Goal: Transaction & Acquisition: Obtain resource

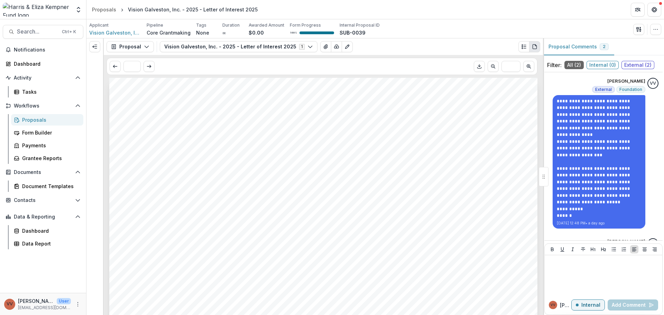
scroll to position [105, 0]
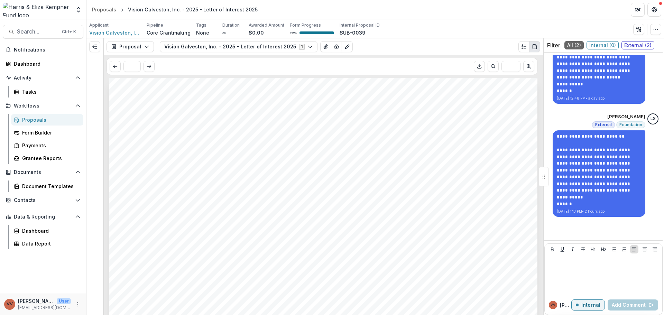
drag, startPoint x: 34, startPoint y: 127, endPoint x: 36, endPoint y: 122, distance: 4.8
click at [34, 126] on div "Proposals Form Builder Payments Grantee Reports" at bounding box center [47, 139] width 78 height 50
click at [37, 121] on div "Proposals" at bounding box center [50, 119] width 56 height 7
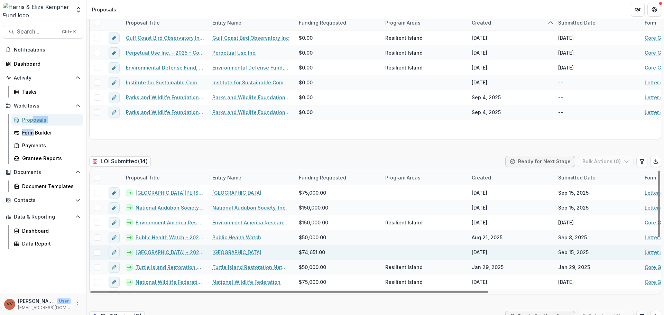
scroll to position [104, 0]
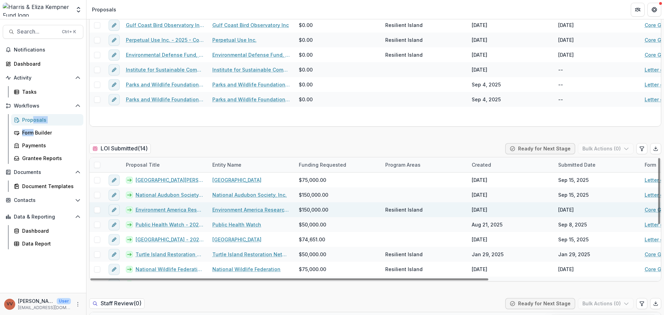
click at [186, 210] on link "Environment America Research and Policy Center dba Environment [US_STATE] Resea…" at bounding box center [170, 209] width 68 height 7
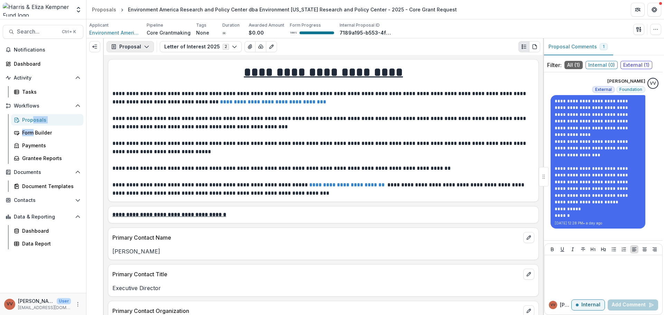
click at [139, 48] on button "Proposal" at bounding box center [129, 46] width 47 height 11
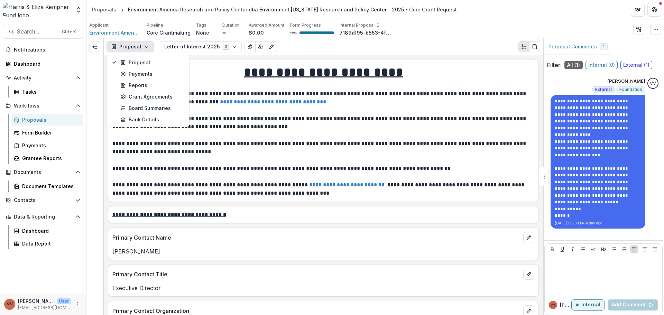
click at [449, 152] on p "**********" at bounding box center [322, 147] width 420 height 17
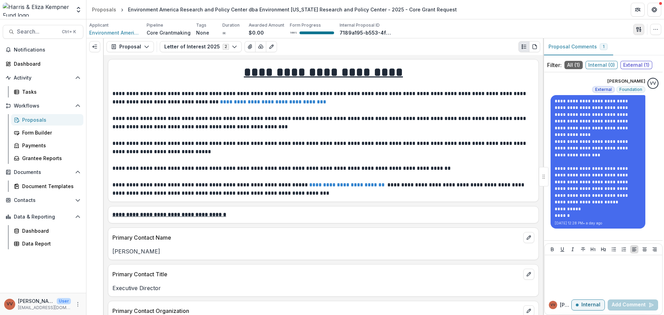
click at [636, 35] on button "button" at bounding box center [638, 29] width 11 height 11
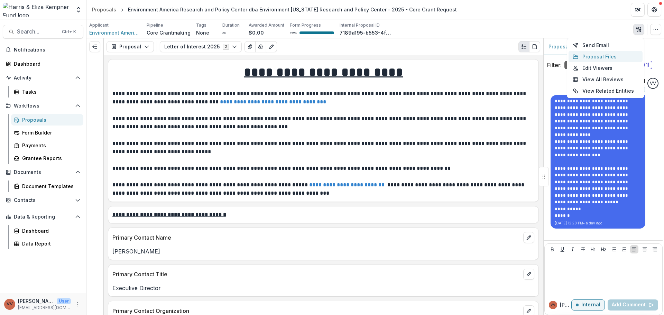
click at [618, 57] on button "Proposal Files" at bounding box center [605, 56] width 74 height 11
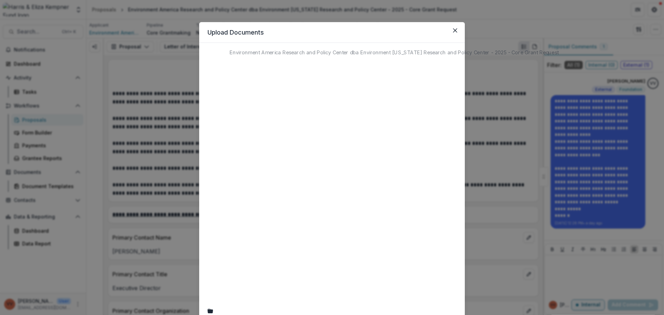
click at [308, 56] on div "Environment America Research and Policy Center dba Environment [US_STATE] Resea…" at bounding box center [331, 197] width 249 height 293
click at [415, 103] on button "Download" at bounding box center [436, 97] width 43 height 11
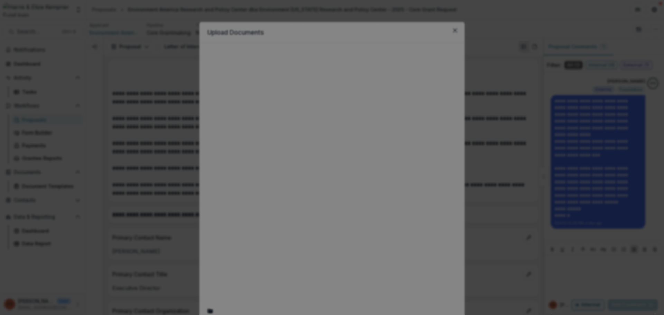
click at [649, 14] on button "Close" at bounding box center [654, 8] width 11 height 11
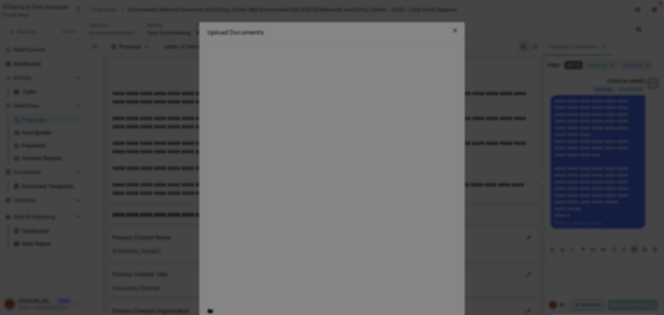
click at [649, 14] on button "Close" at bounding box center [654, 8] width 11 height 11
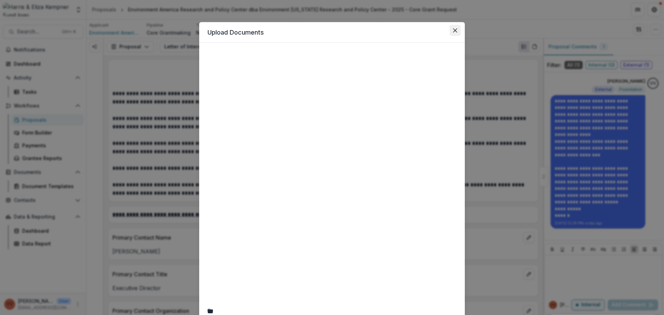
click at [454, 34] on button "Close" at bounding box center [454, 30] width 11 height 11
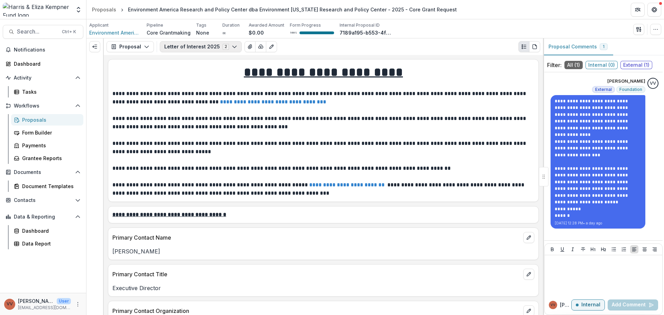
click at [224, 50] on button "Letter of Interest 2025 2" at bounding box center [201, 46] width 82 height 11
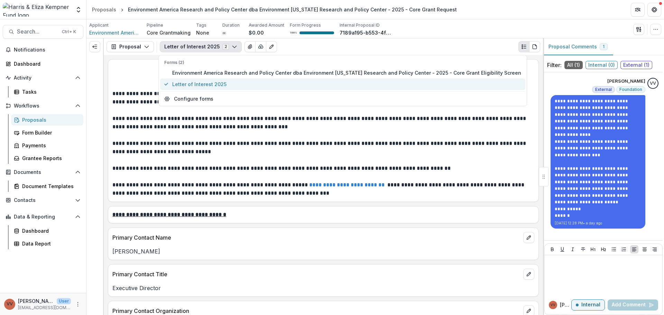
click at [229, 82] on span "Letter of Interest 2025" at bounding box center [346, 84] width 349 height 7
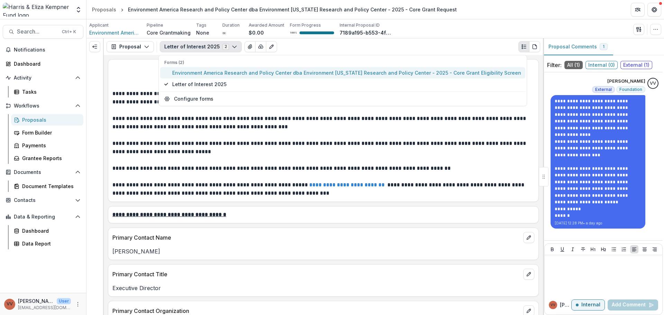
click at [237, 73] on span "Environment America Research and Policy Center dba Environment [US_STATE] Resea…" at bounding box center [346, 72] width 349 height 7
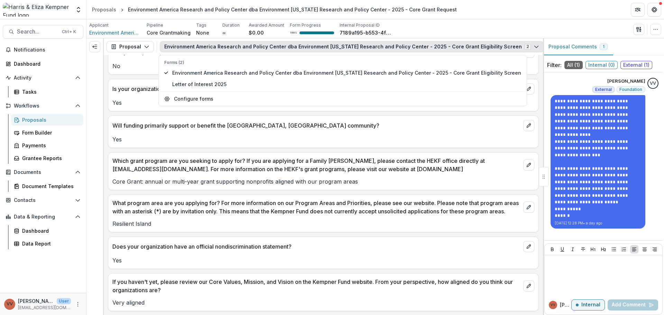
scroll to position [265, 0]
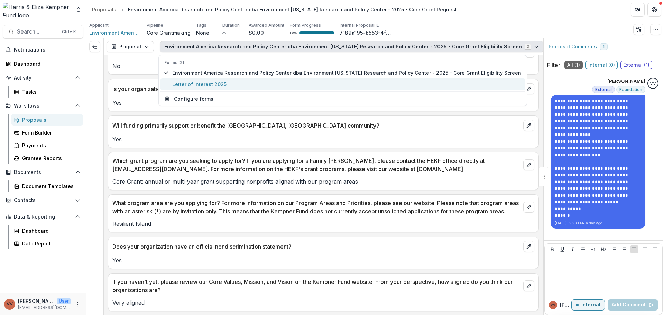
click at [255, 90] on button "Letter of Interest 2025" at bounding box center [342, 83] width 365 height 11
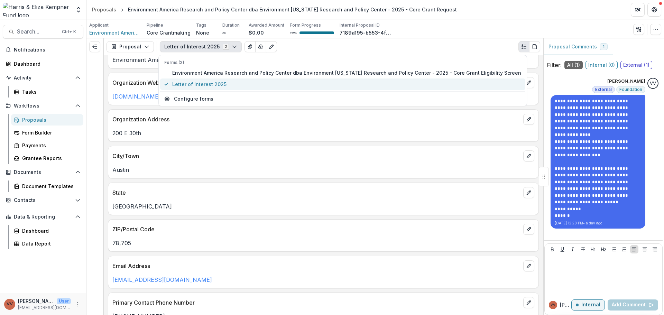
scroll to position [407, 0]
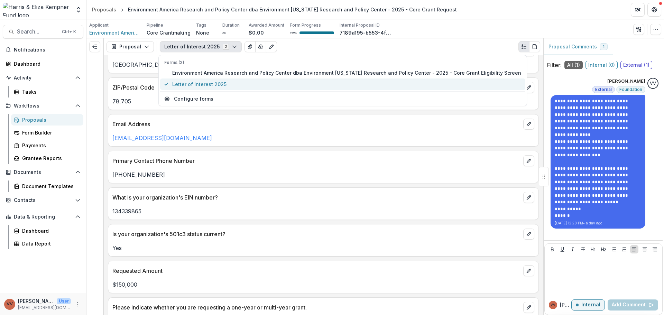
click at [257, 82] on span "Letter of Interest 2025" at bounding box center [346, 84] width 349 height 7
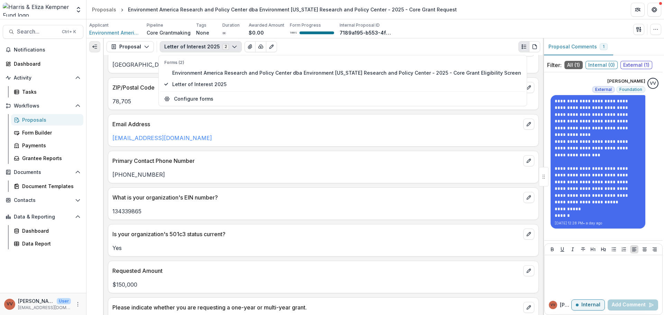
click at [97, 48] on button "Expand left" at bounding box center [94, 46] width 11 height 11
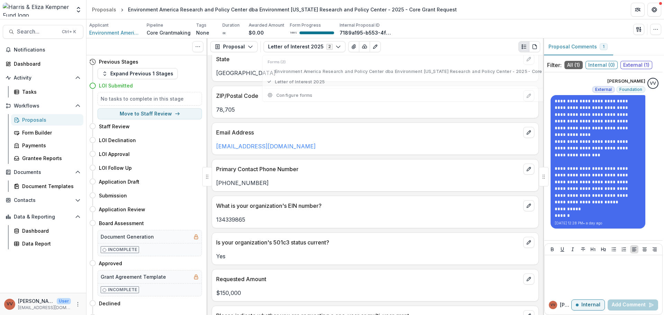
scroll to position [415, 0]
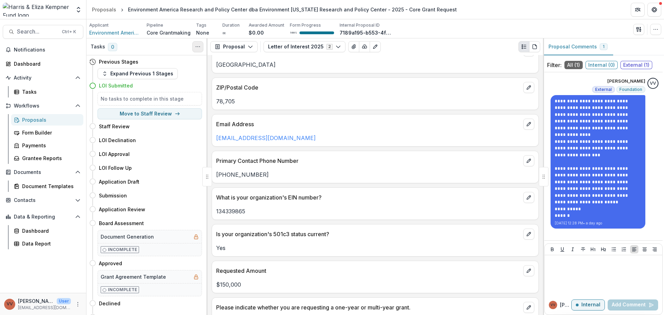
click at [199, 45] on icon "Toggle View Cancelled Tasks" at bounding box center [198, 47] width 6 height 6
click at [530, 48] on button "PDF view" at bounding box center [534, 46] width 11 height 11
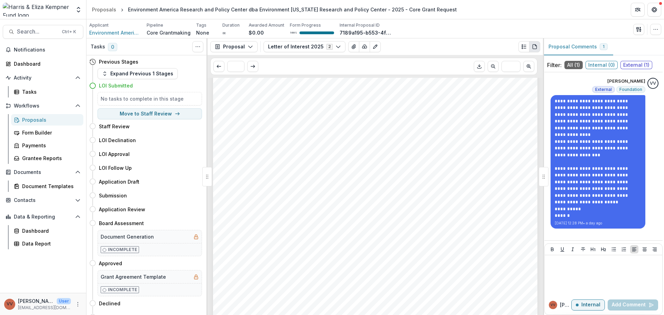
scroll to position [1452, 0]
click at [477, 65] on icon "Download PDF" at bounding box center [479, 67] width 6 height 6
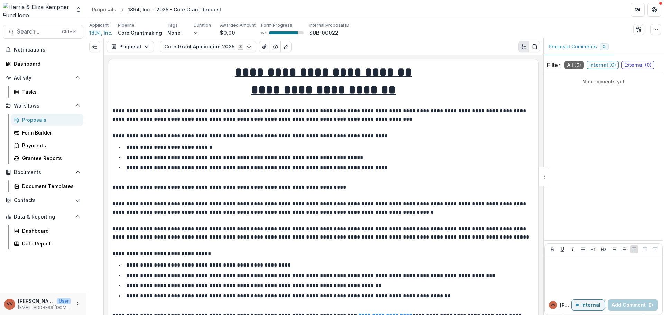
scroll to position [1003, 0]
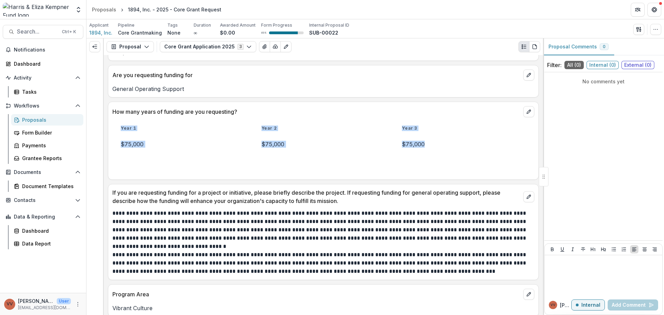
click at [47, 120] on div "Proposals" at bounding box center [50, 119] width 56 height 7
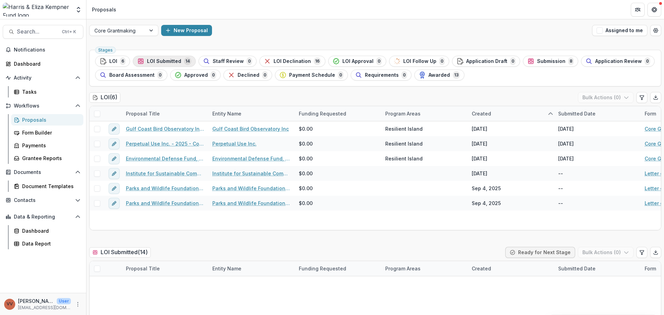
click at [155, 60] on span "LOI Submitted" at bounding box center [164, 61] width 34 height 6
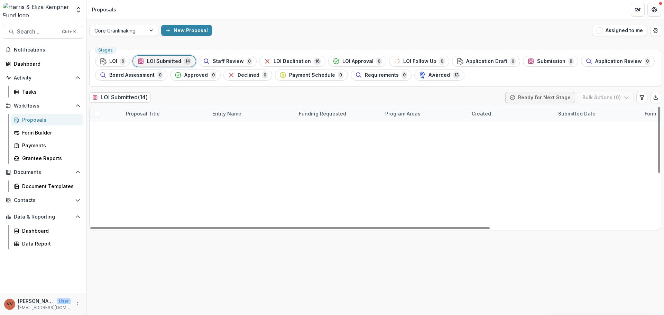
scroll to position [100, 0]
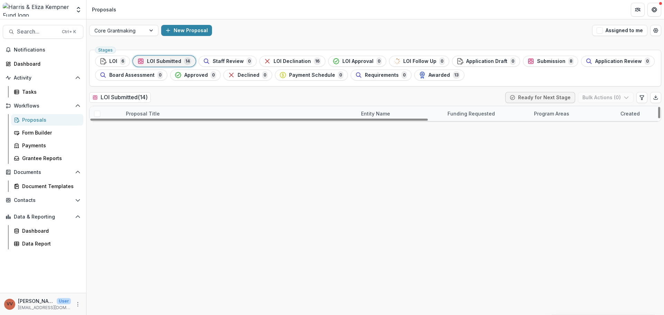
drag, startPoint x: 208, startPoint y: 111, endPoint x: 356, endPoint y: 113, distance: 148.7
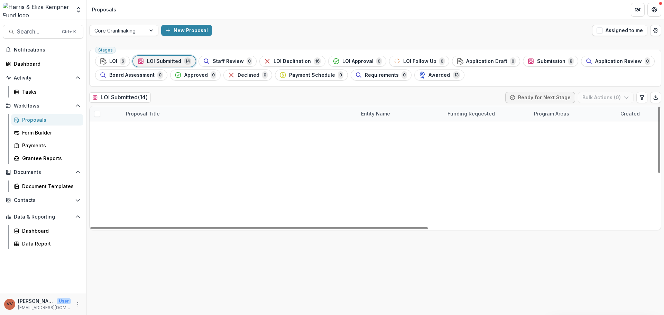
scroll to position [0, 0]
click at [201, 216] on link "National Wildlife Federation - 2025 - Core Grant Request" at bounding box center [205, 217] width 138 height 7
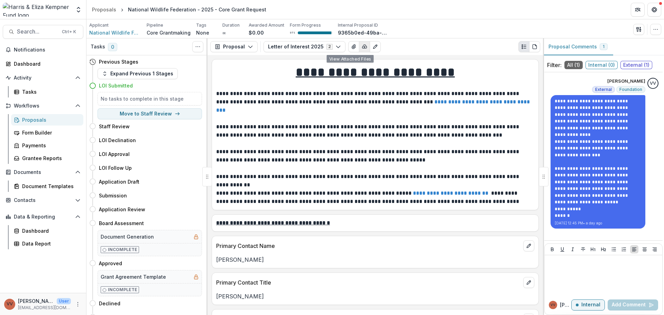
click at [362, 47] on icon "button" at bounding box center [365, 47] width 6 height 6
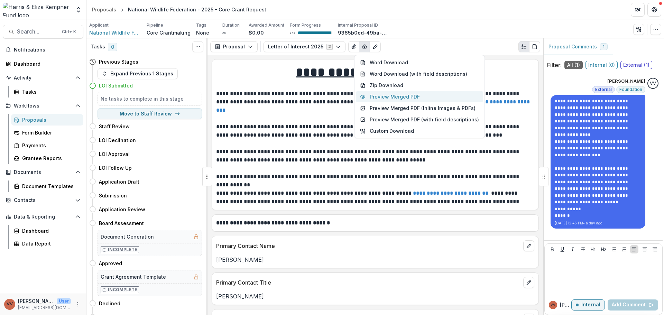
click at [395, 99] on button "Preview Merged PDF" at bounding box center [419, 96] width 127 height 11
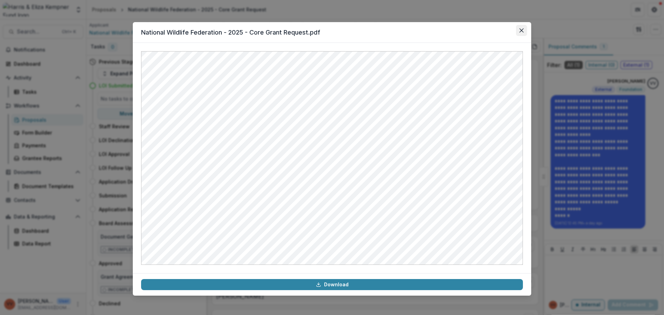
click at [522, 34] on button "Close" at bounding box center [521, 30] width 11 height 11
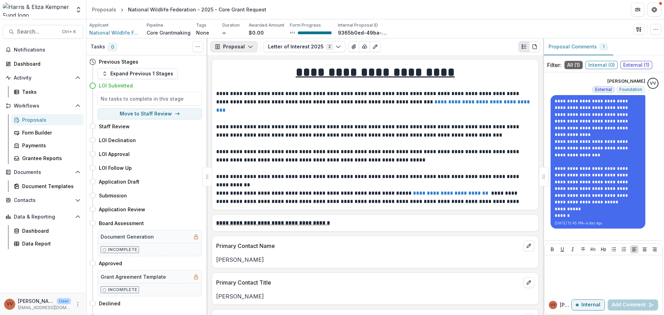
click at [237, 47] on button "Proposal" at bounding box center [233, 46] width 47 height 11
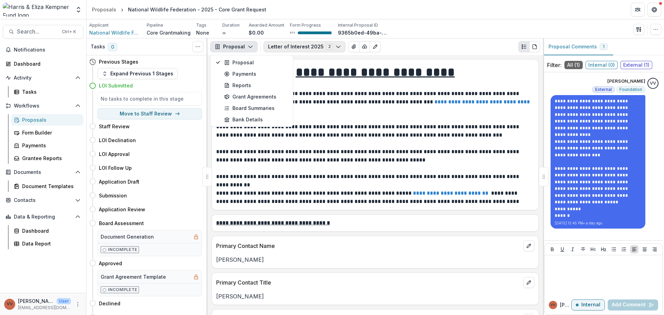
click at [299, 45] on button "Letter of Interest 2025 2" at bounding box center [304, 46] width 82 height 11
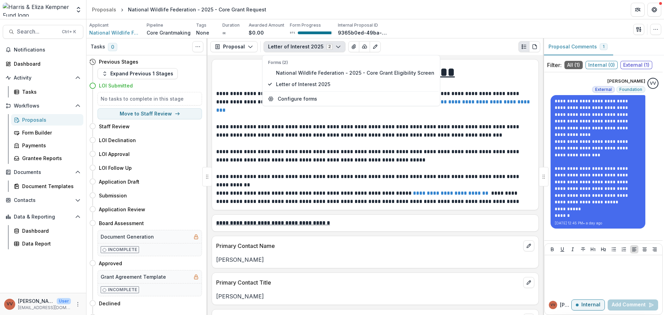
click at [299, 45] on button "Letter of Interest 2025 2" at bounding box center [304, 46] width 82 height 11
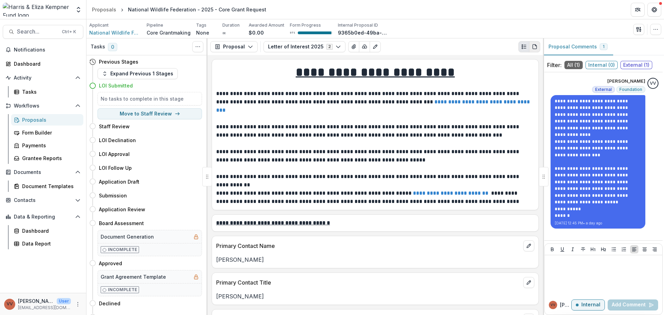
click at [540, 48] on button "PDF view" at bounding box center [534, 46] width 11 height 11
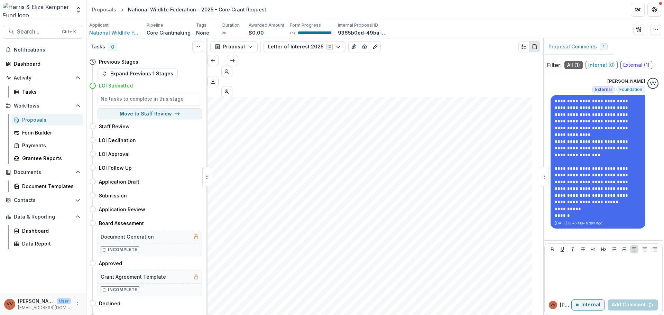
click at [483, 60] on div "* ***" at bounding box center [374, 76] width 335 height 42
click at [216, 79] on icon "Download PDF" at bounding box center [213, 82] width 6 height 6
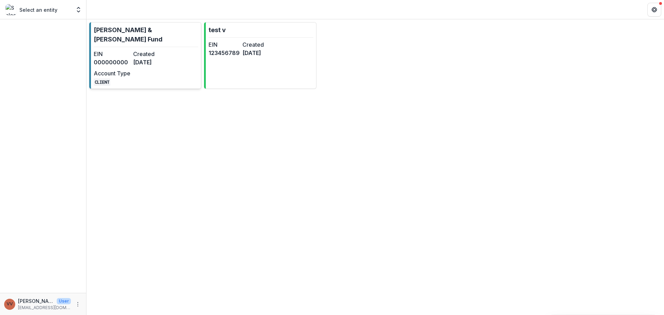
click at [168, 72] on div "EIN 000000000 Created 9 months ago Account Type CLIENT" at bounding box center [132, 68] width 76 height 36
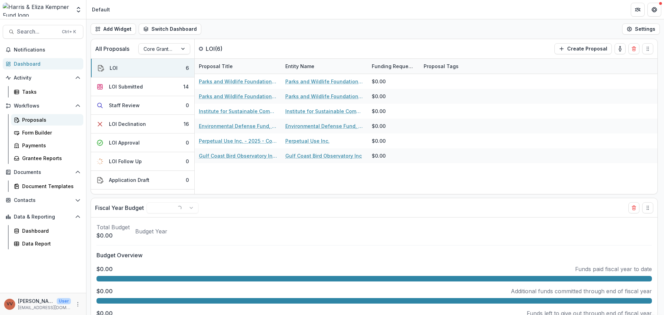
click at [35, 121] on div "Proposals" at bounding box center [50, 119] width 56 height 7
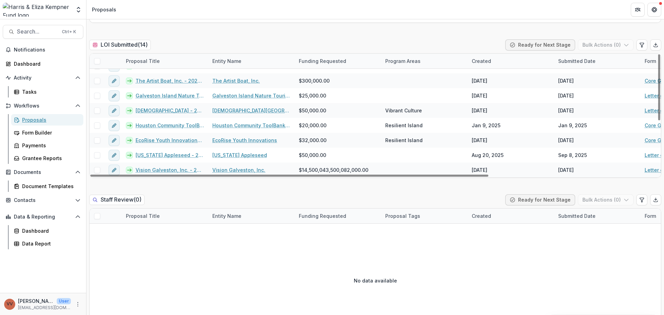
scroll to position [173, 0]
